Goal: Obtain resource: Download file/media

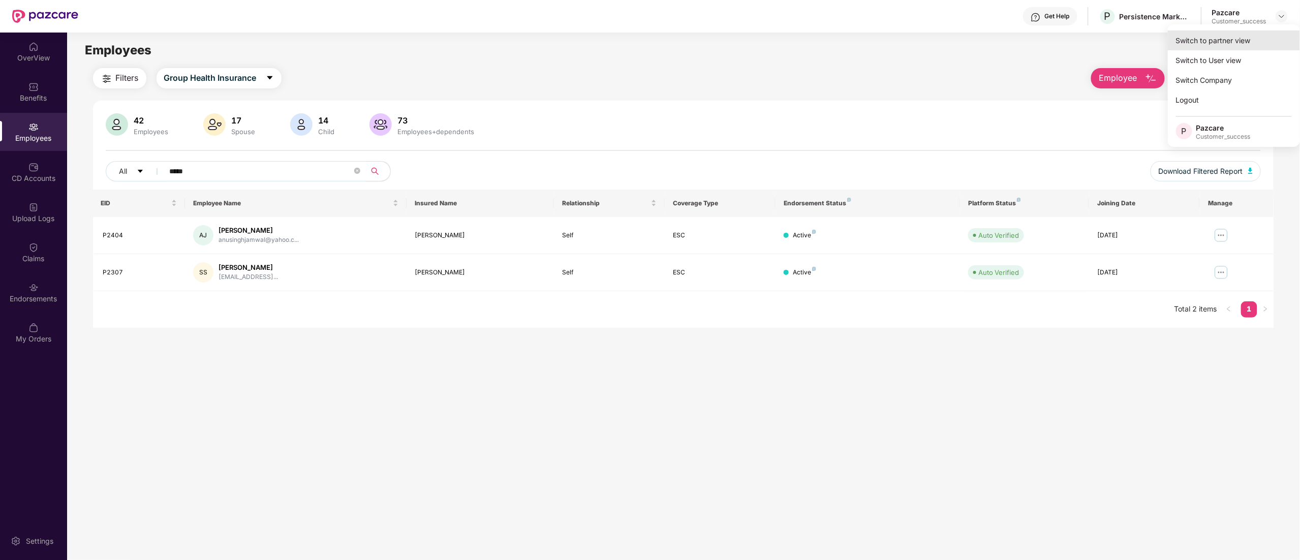
click at [1216, 45] on div "Switch to partner view" at bounding box center [1234, 40] width 132 height 20
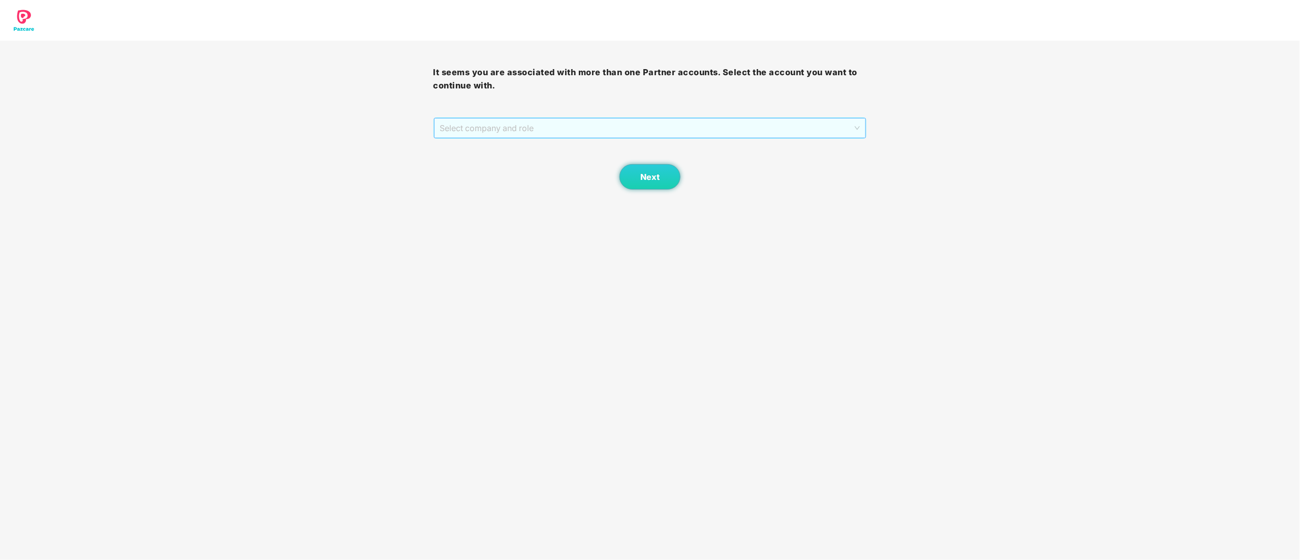
click at [452, 131] on span "Select company and role" at bounding box center [650, 127] width 420 height 19
click at [475, 164] on div "Pazcare - CUSTOMER_SUCCESS" at bounding box center [650, 164] width 421 height 11
click at [647, 186] on button "Next" at bounding box center [649, 176] width 61 height 25
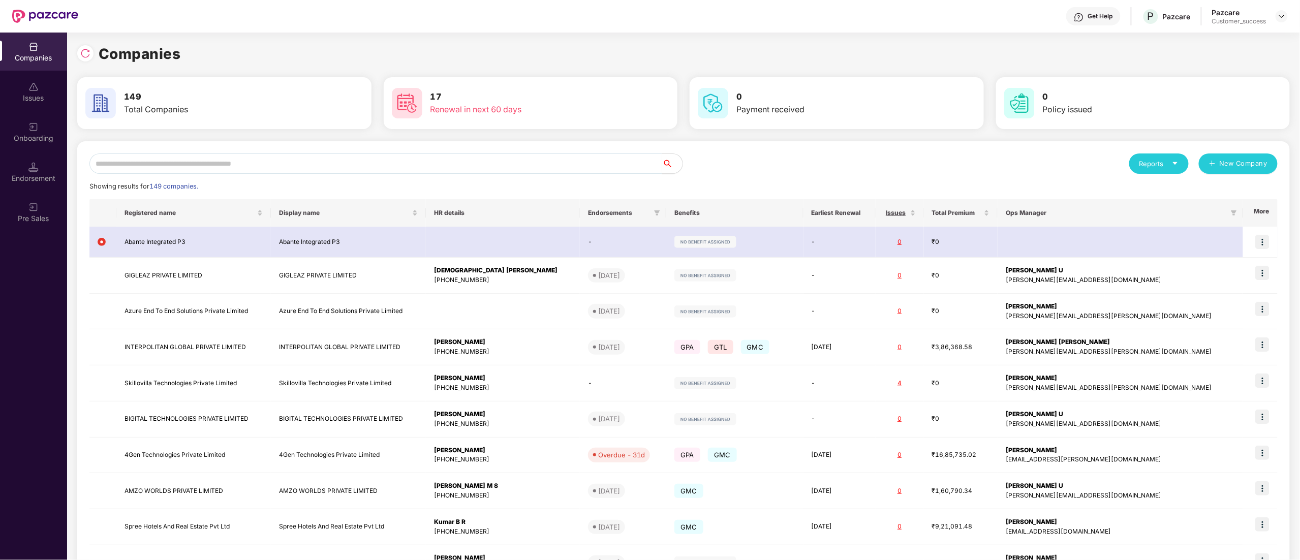
click at [27, 140] on div "Onboarding" at bounding box center [33, 138] width 67 height 10
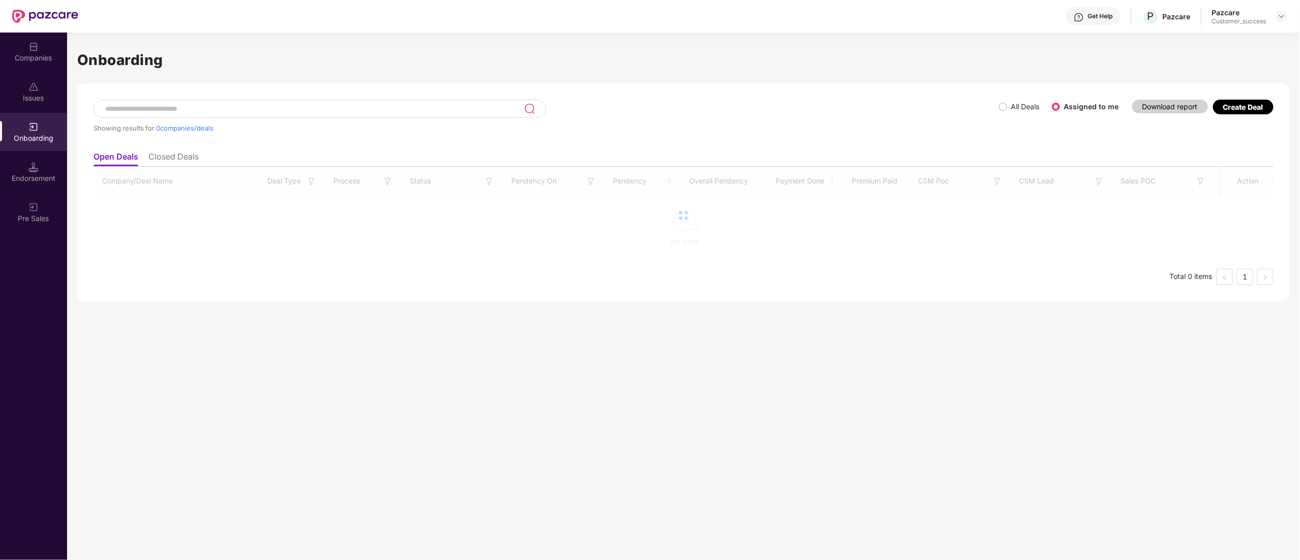
click at [163, 151] on li "Closed Deals" at bounding box center [173, 158] width 50 height 15
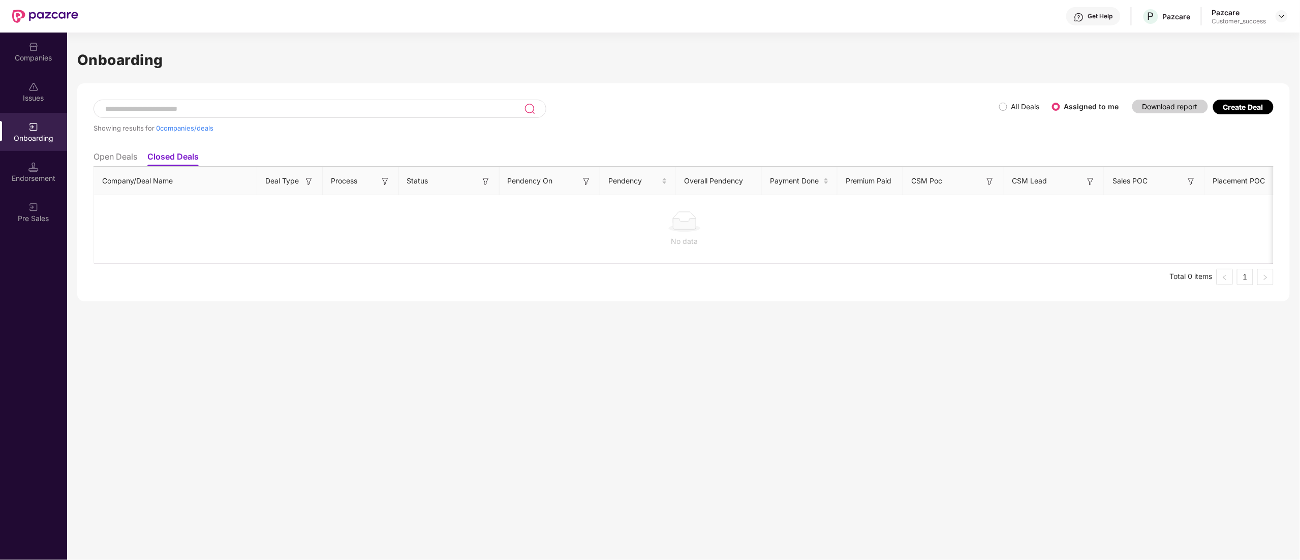
click at [28, 138] on div "Onboarding" at bounding box center [33, 138] width 67 height 10
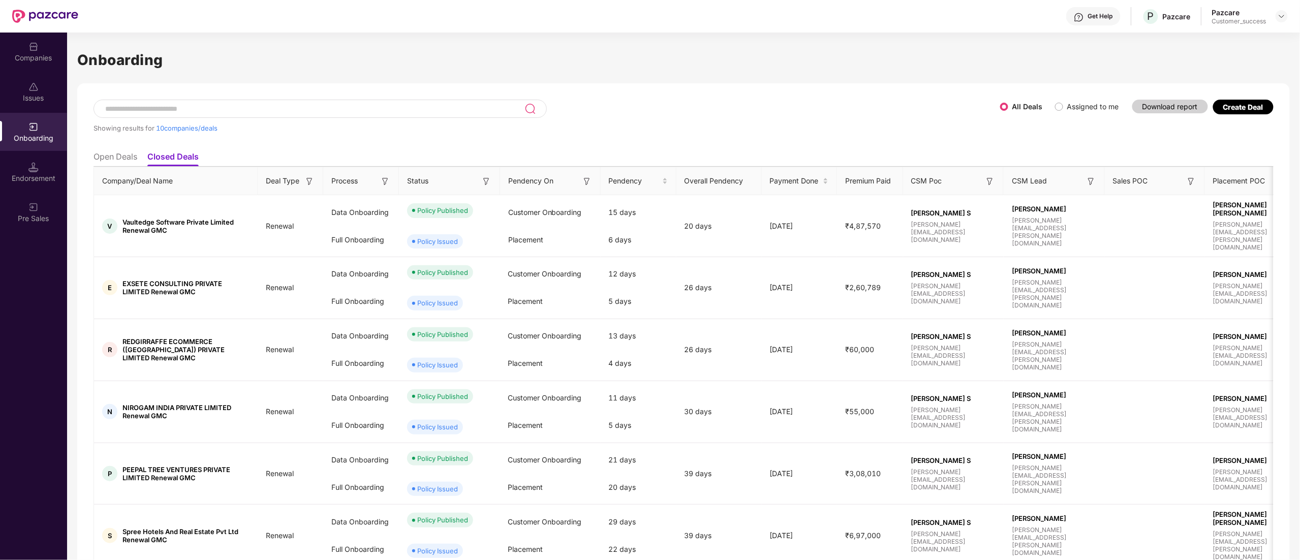
click at [124, 155] on li "Open Deals" at bounding box center [115, 158] width 44 height 15
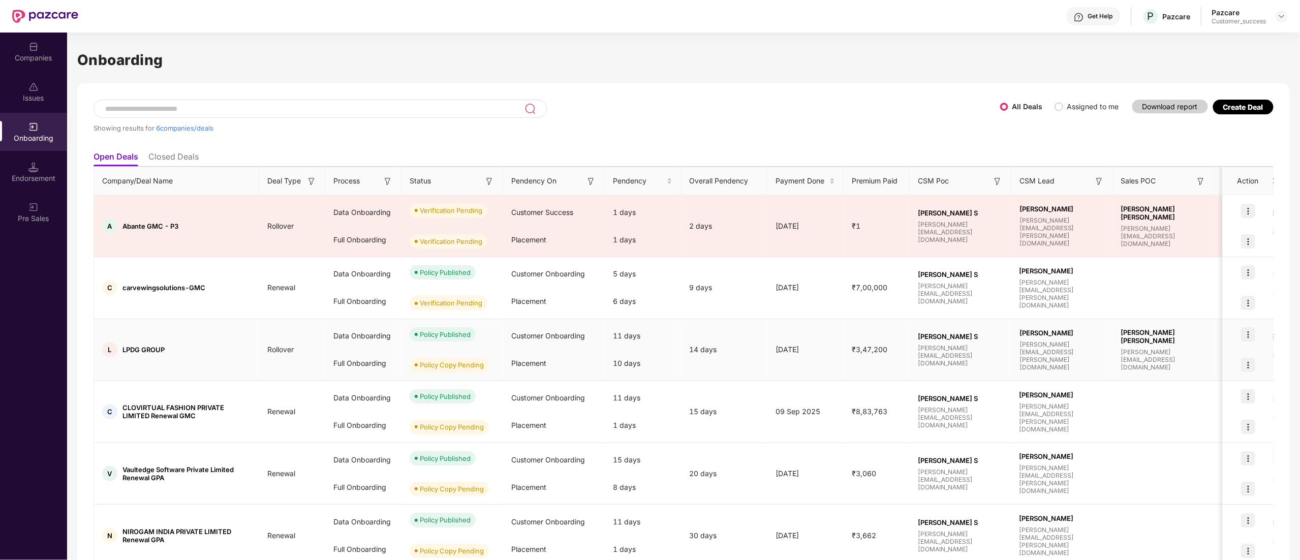
click at [1246, 332] on img at bounding box center [1248, 334] width 14 height 14
click at [1190, 391] on td at bounding box center [1164, 412] width 102 height 62
click at [1249, 367] on img at bounding box center [1248, 365] width 14 height 14
click at [1200, 391] on span "View Document" at bounding box center [1205, 391] width 73 height 11
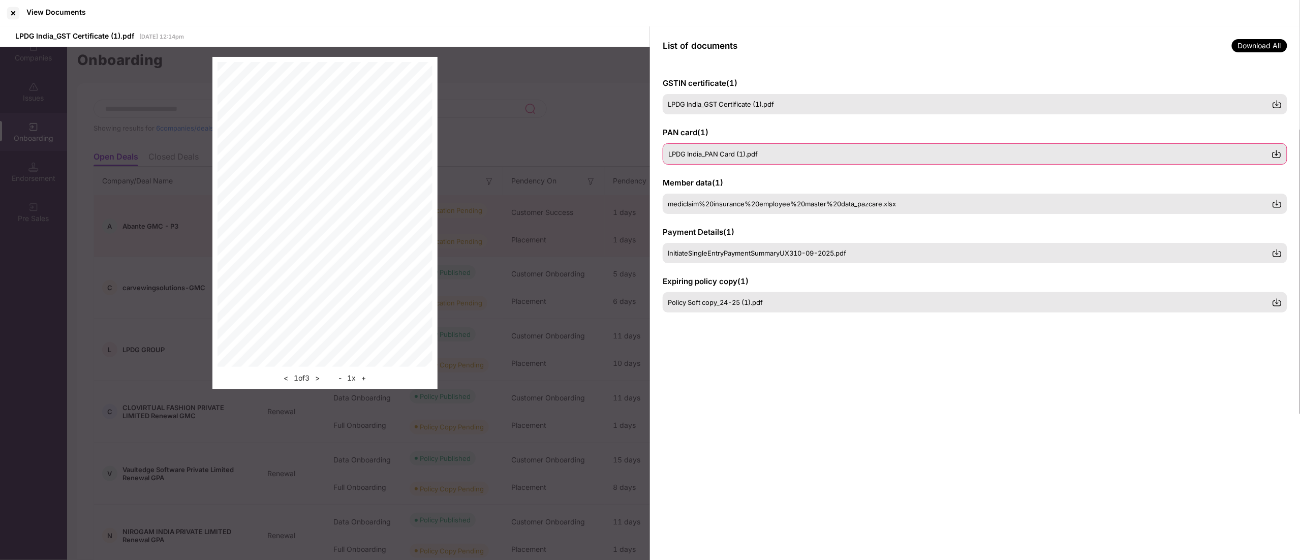
click at [725, 153] on span "LPDG India_PAN Card (1).pdf" at bounding box center [712, 154] width 89 height 8
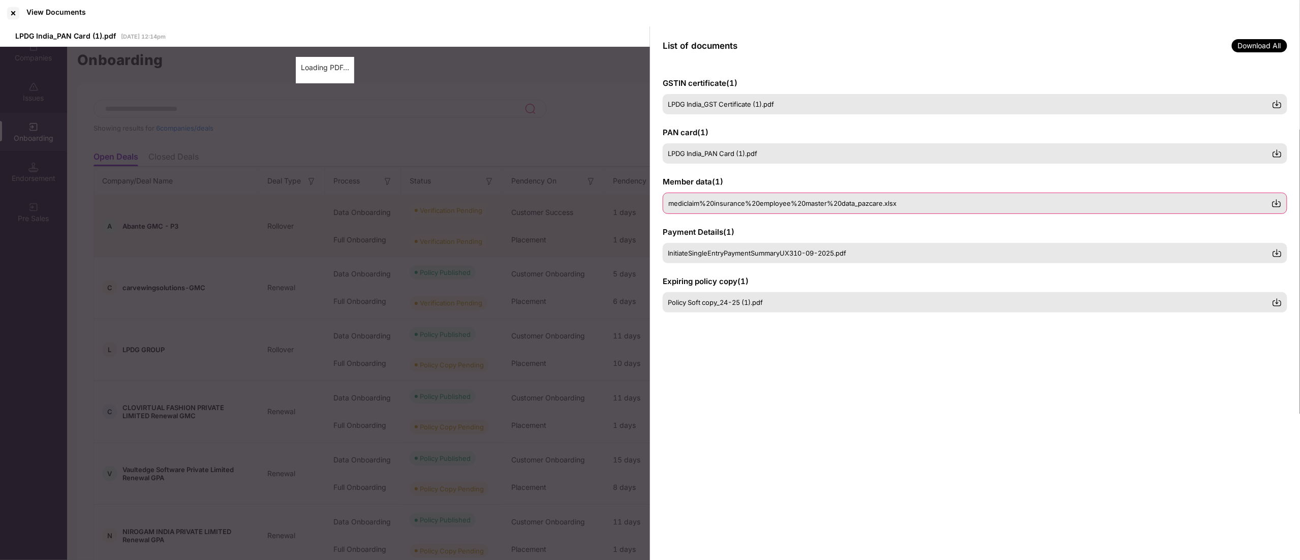
click at [717, 209] on div "mediclaim%20insurance%20employee%20master%20data_pazcare.xlsx" at bounding box center [975, 203] width 624 height 21
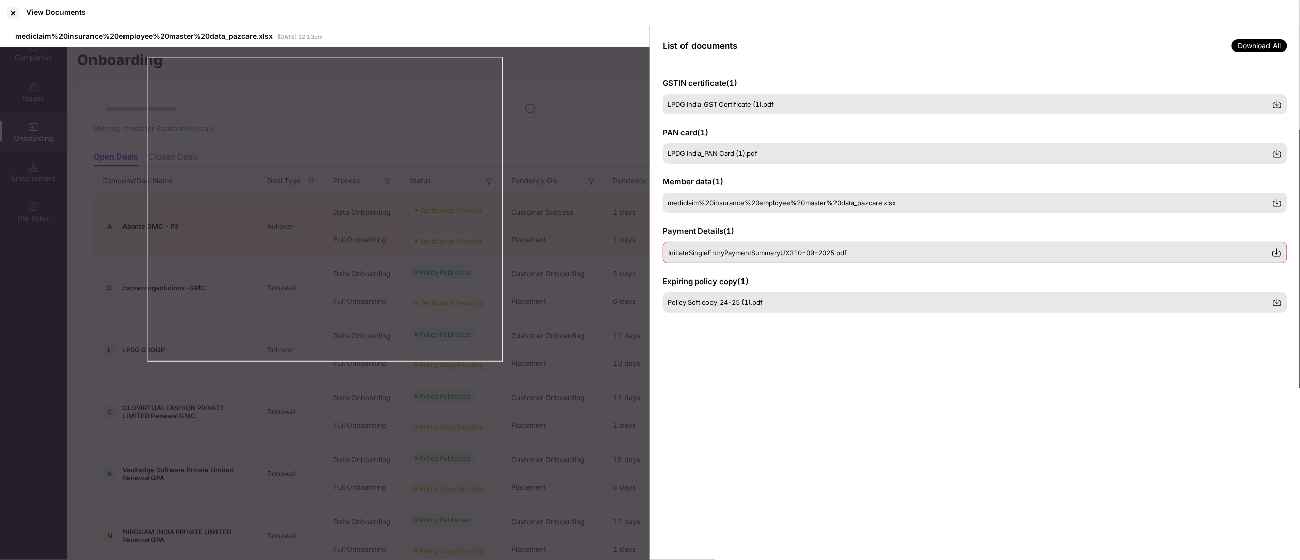
click at [721, 258] on div "InitiateSingleEntryPaymentSummaryUX310-09-2025.pdf" at bounding box center [975, 252] width 624 height 21
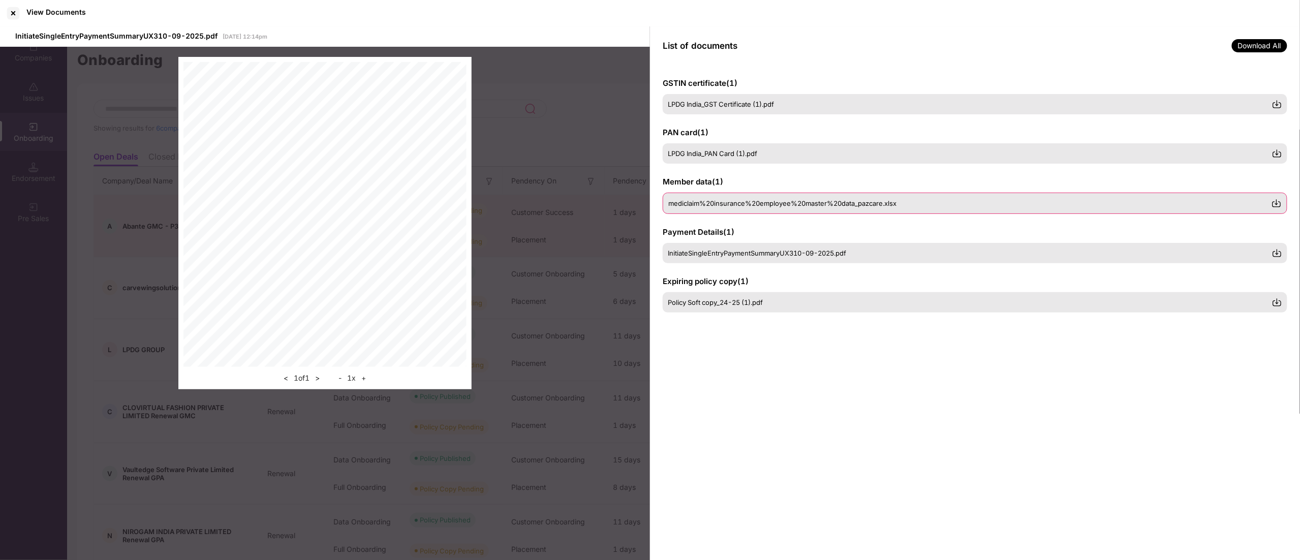
click at [720, 208] on div "mediclaim%20insurance%20employee%20master%20data_pazcare.xlsx" at bounding box center [975, 203] width 624 height 21
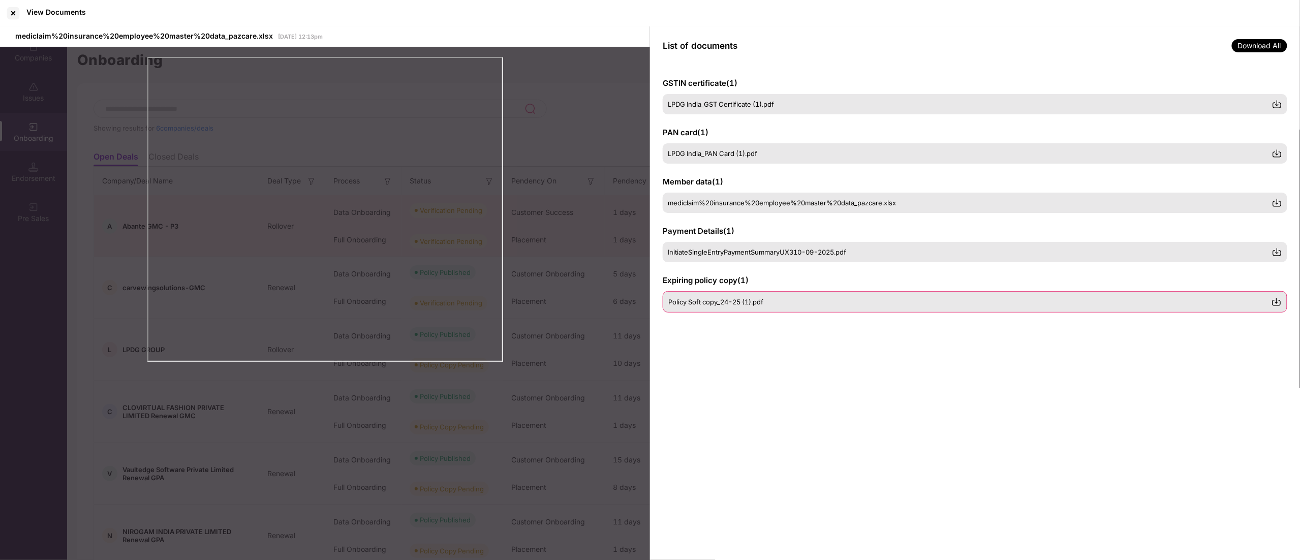
click at [728, 300] on span "Policy Soft copy_24-25 (1).pdf" at bounding box center [715, 302] width 95 height 8
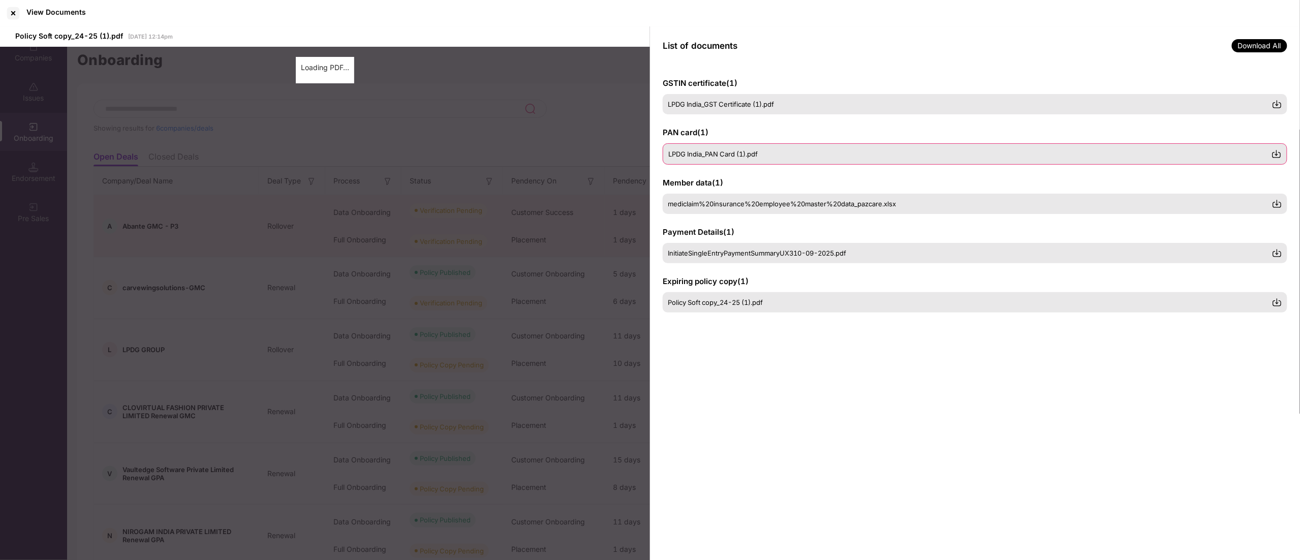
click at [716, 146] on div "LPDG India_PAN Card (1).pdf" at bounding box center [975, 153] width 624 height 21
click at [740, 201] on span "mediclaim%20insurance%20employee%20master%20data_pazcare.xlsx" at bounding box center [782, 203] width 228 height 8
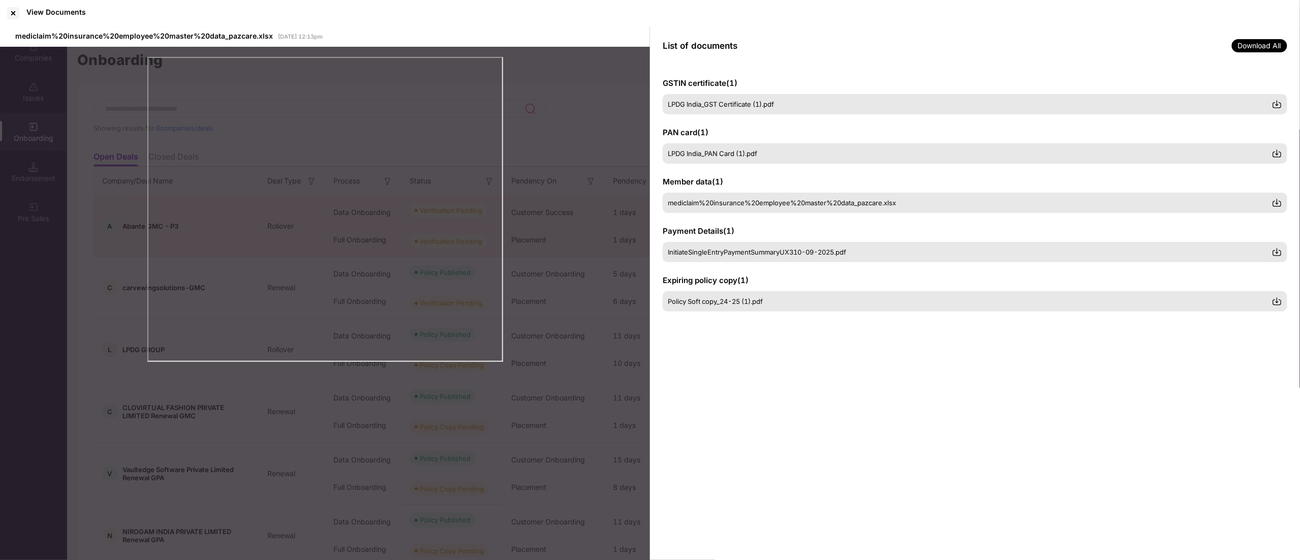
click at [67, 91] on div at bounding box center [325, 211] width 650 height 328
click at [11, 12] on div at bounding box center [13, 13] width 16 height 16
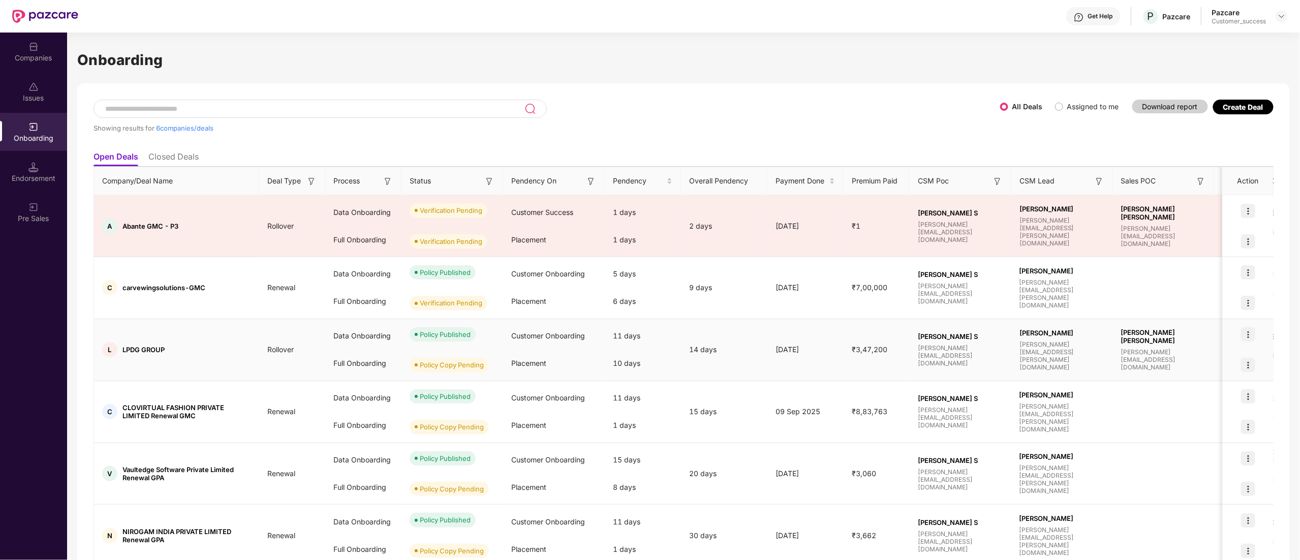
click at [1246, 332] on img at bounding box center [1248, 334] width 14 height 14
click at [1204, 361] on span "View Document" at bounding box center [1205, 361] width 73 height 11
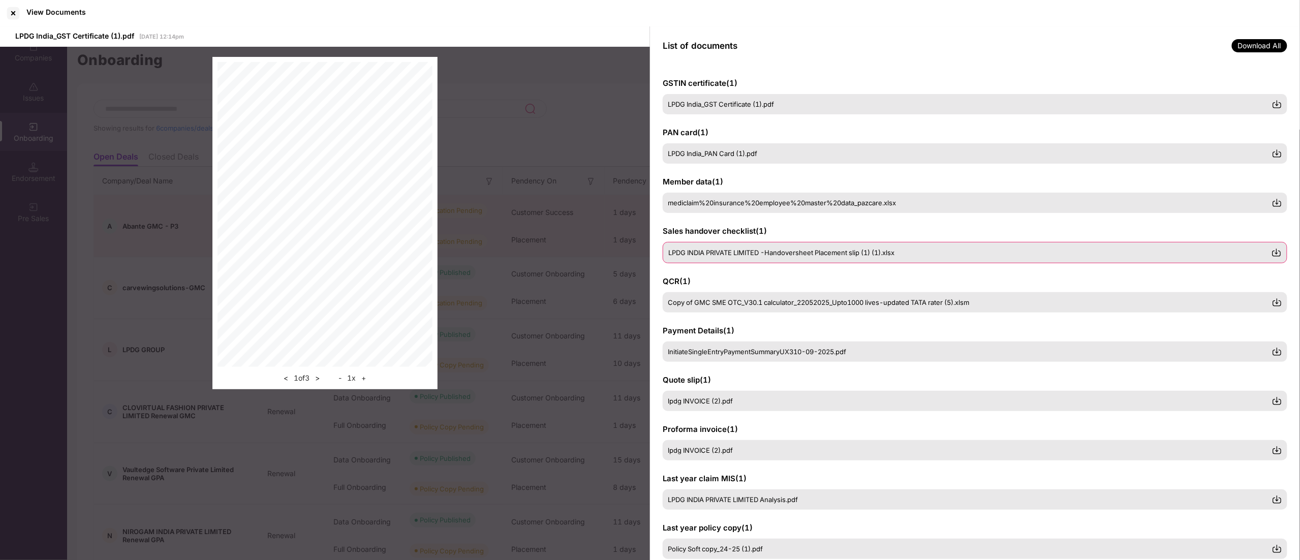
click at [757, 251] on span "LPDG INDIA PRIVATE LIMITED -Handoversheet Placement slip (1) (1).xlsx" at bounding box center [781, 252] width 226 height 8
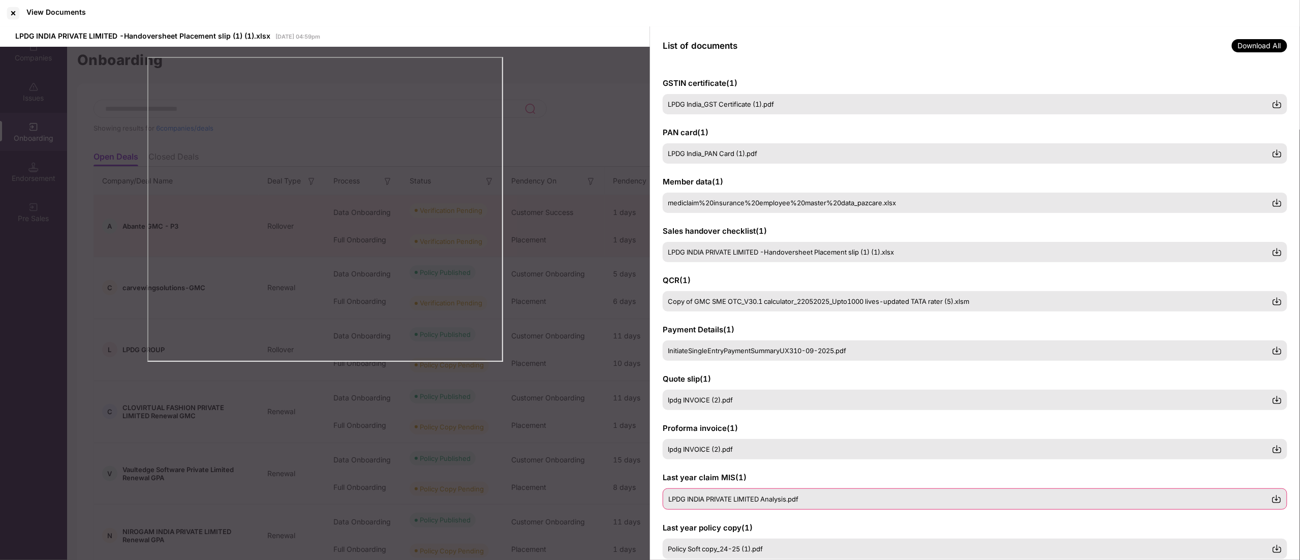
click at [729, 504] on div "LPDG INDIA PRIVATE LIMITED Analysis.pdf" at bounding box center [975, 498] width 624 height 21
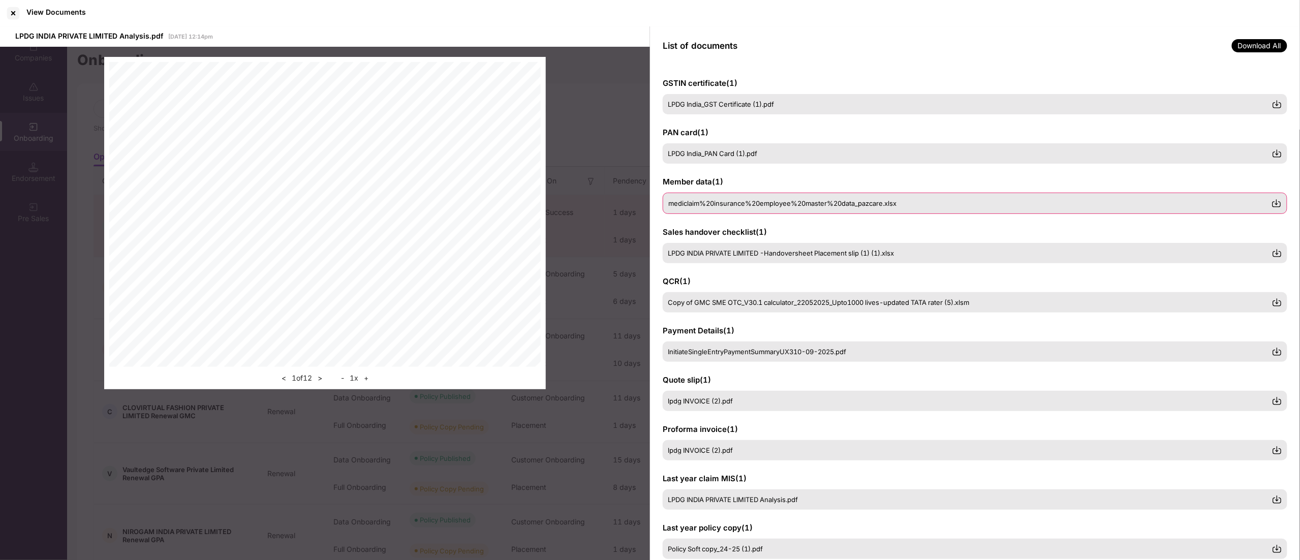
click at [730, 207] on div "mediclaim%20insurance%20employee%20master%20data_pazcare.xlsx" at bounding box center [975, 203] width 624 height 21
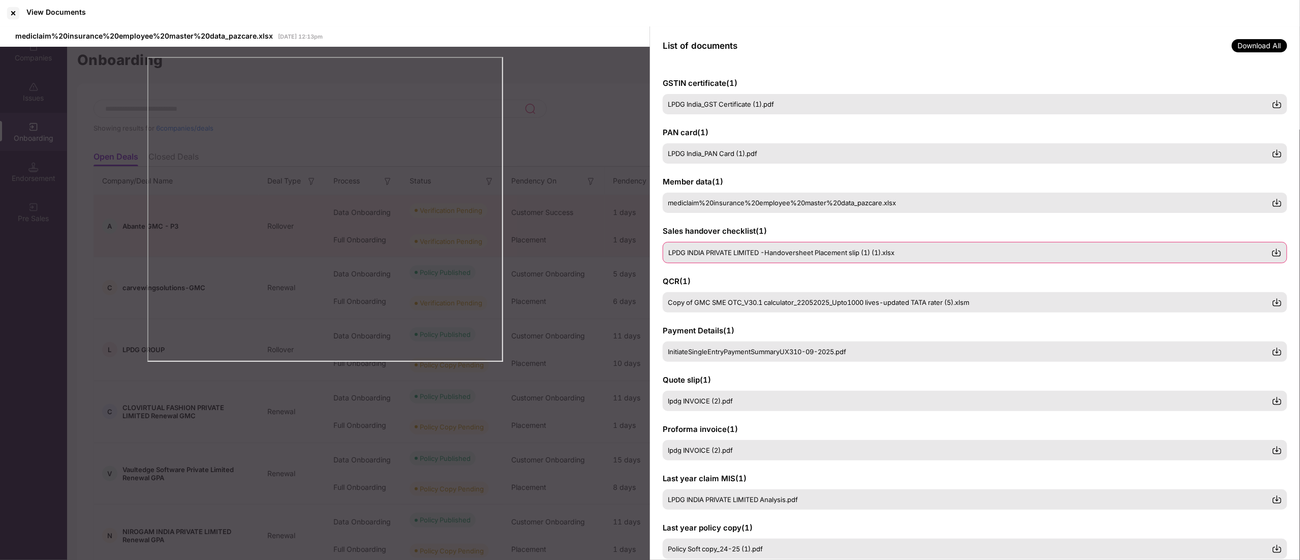
click at [737, 260] on div "LPDG INDIA PRIVATE LIMITED -Handoversheet Placement slip (1) (1).xlsx" at bounding box center [975, 252] width 624 height 21
click at [732, 351] on span "InitiateSingleEntryPaymentSummaryUX310-09-2025.pdf" at bounding box center [757, 351] width 178 height 8
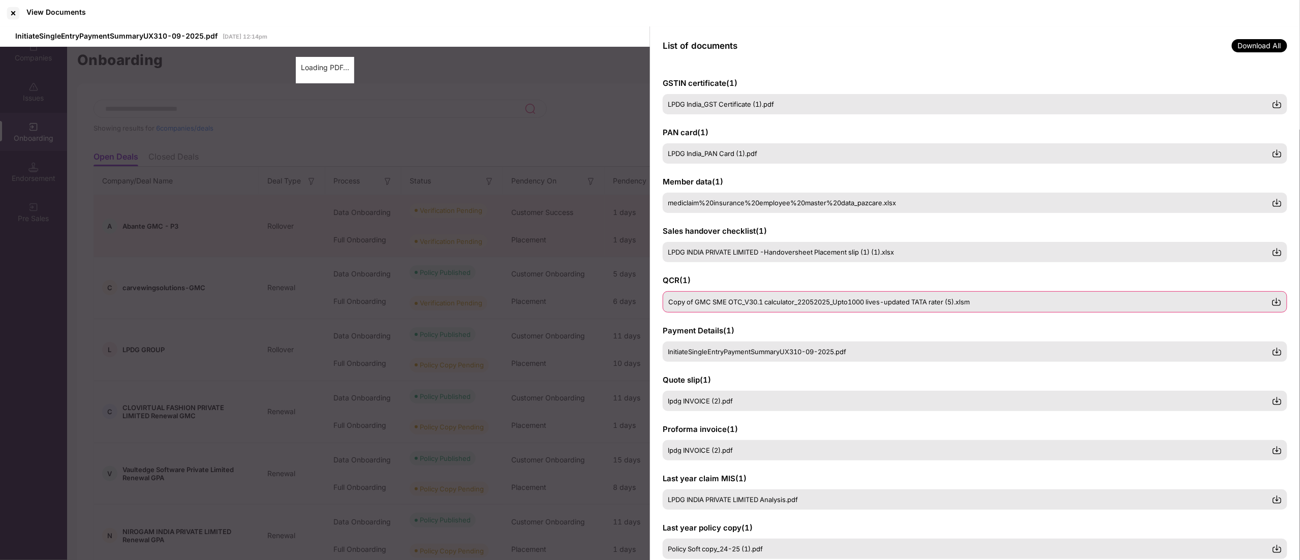
click at [737, 298] on span "Copy of GMC SME OTC_V30.1 calculator_22052025_Upto1000 lives-updated TATA rater…" at bounding box center [818, 302] width 301 height 8
drag, startPoint x: 1277, startPoint y: 301, endPoint x: 1270, endPoint y: 312, distance: 13.0
click at [1276, 302] on img at bounding box center [1276, 302] width 10 height 10
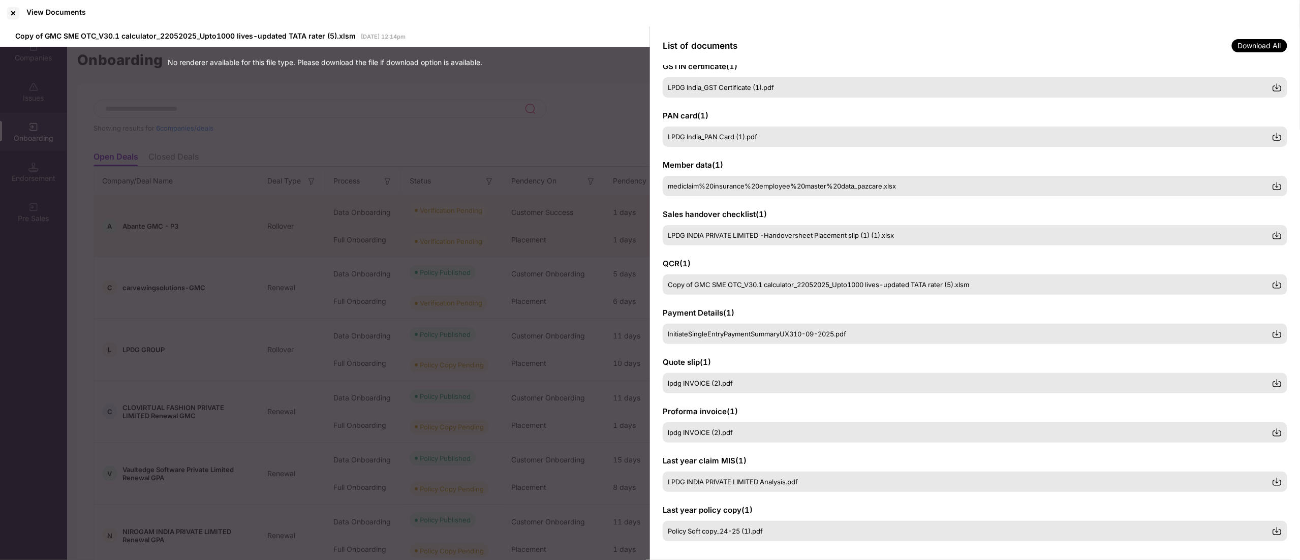
scroll to position [21, 0]
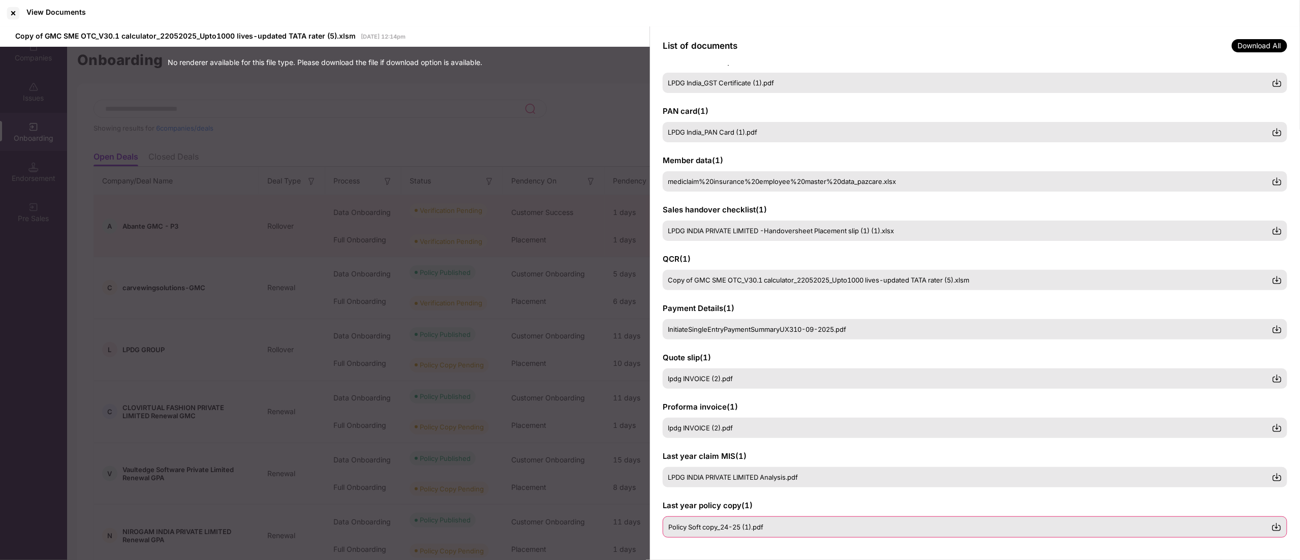
click at [734, 524] on span "Policy Soft copy_24-25 (1).pdf" at bounding box center [715, 527] width 95 height 8
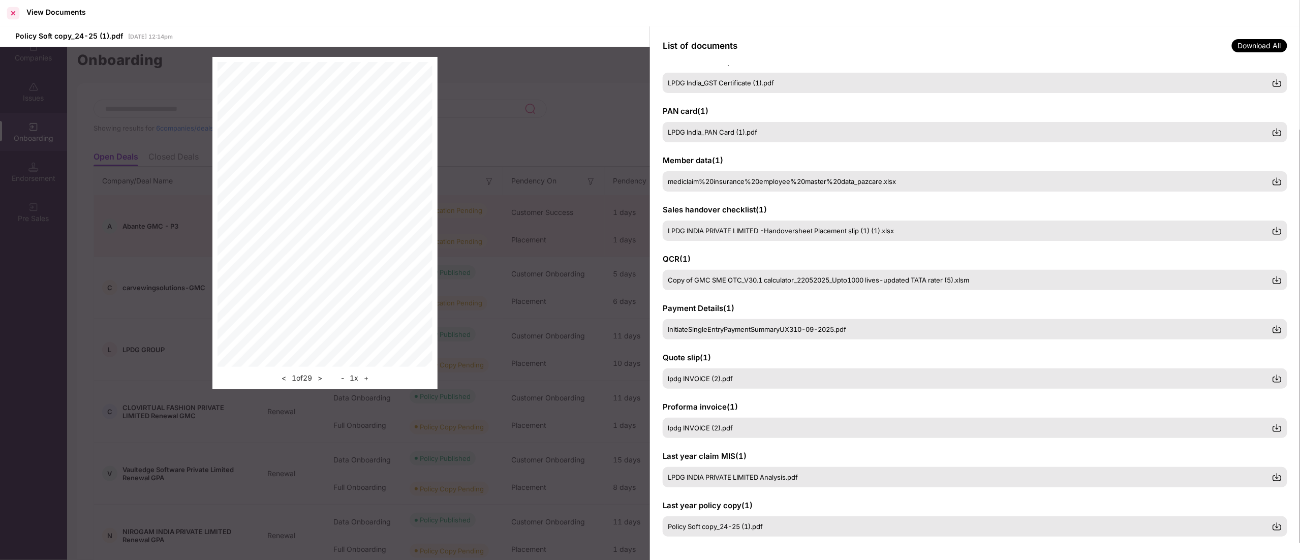
click at [13, 12] on div at bounding box center [13, 13] width 16 height 16
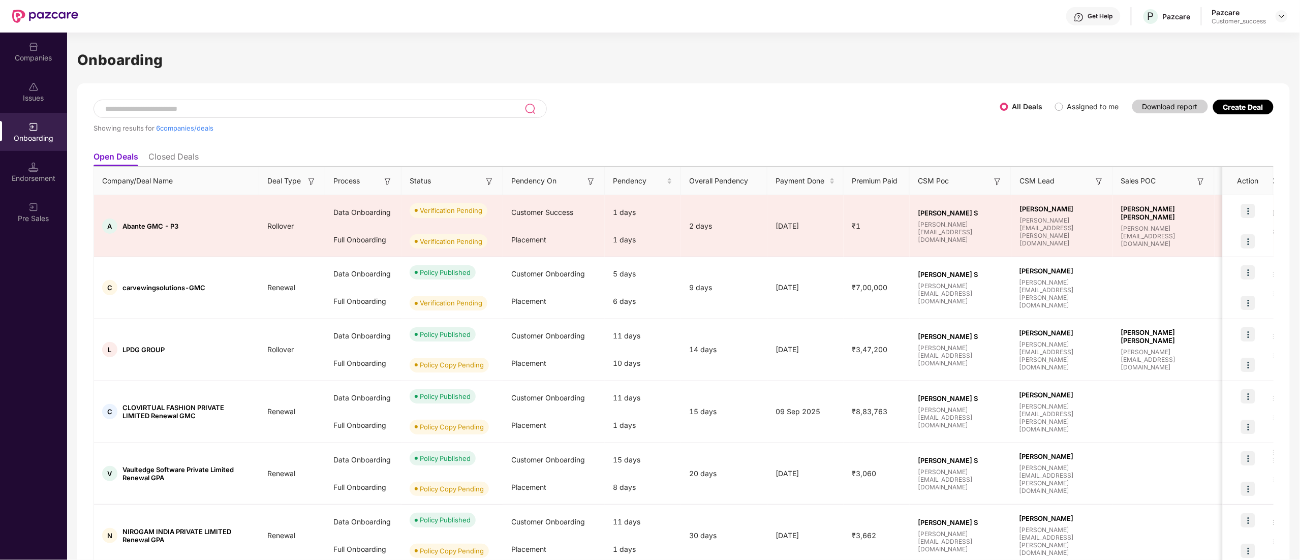
click at [20, 135] on div "Onboarding" at bounding box center [33, 138] width 67 height 10
